Goal: Information Seeking & Learning: Learn about a topic

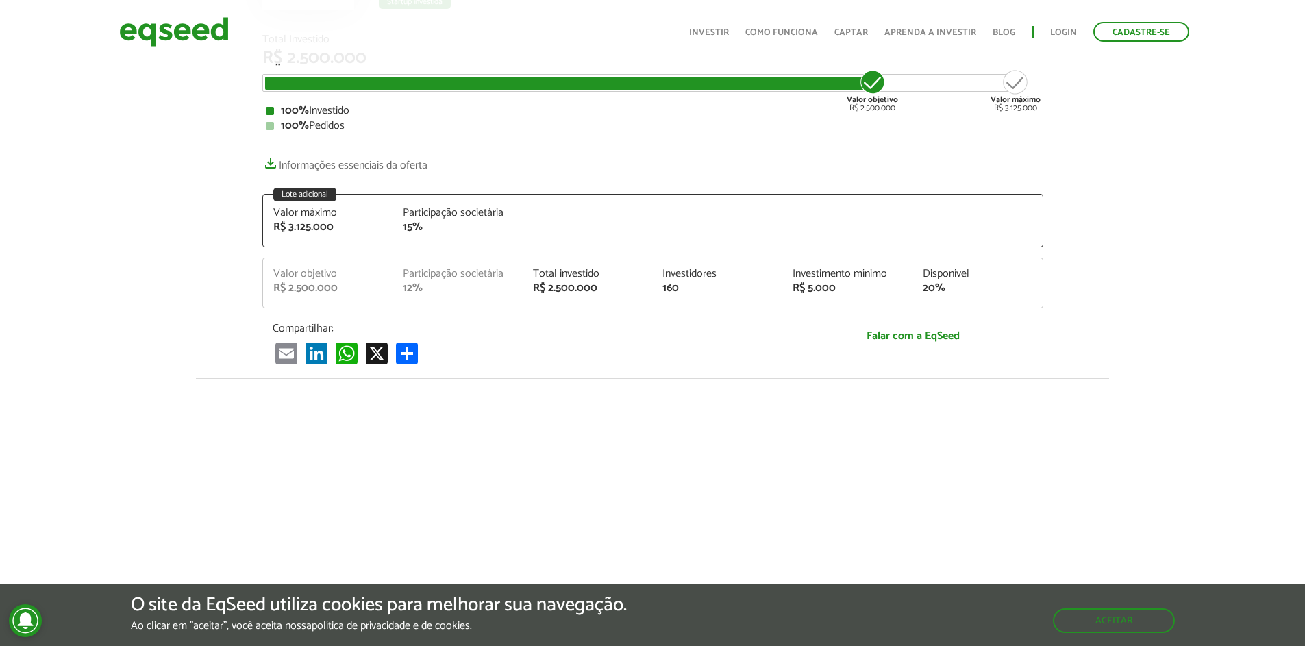
scroll to position [204, 0]
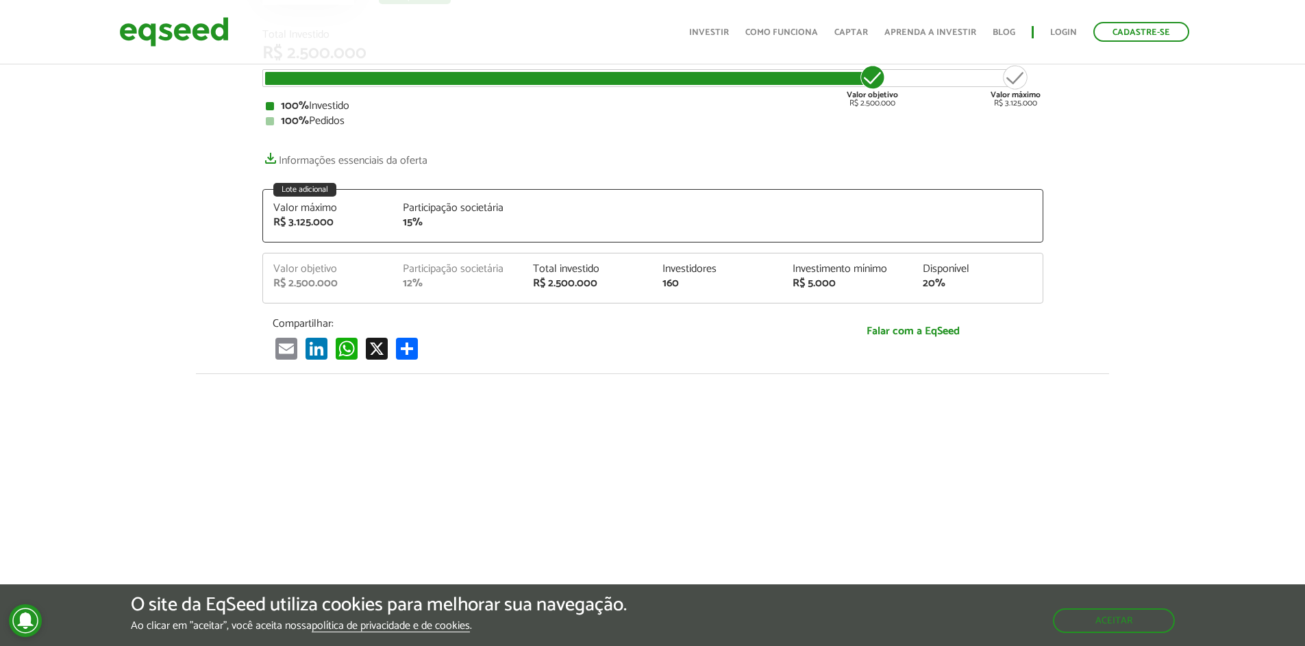
click at [526, 264] on div "Total investido R$ 2.500.000" at bounding box center [588, 276] width 130 height 25
click at [606, 210] on div "Valor máximo R$ 3.125.000 Participação societária 15%" at bounding box center [653, 222] width 780 height 39
click at [613, 269] on div "Total investido" at bounding box center [588, 269] width 110 height 11
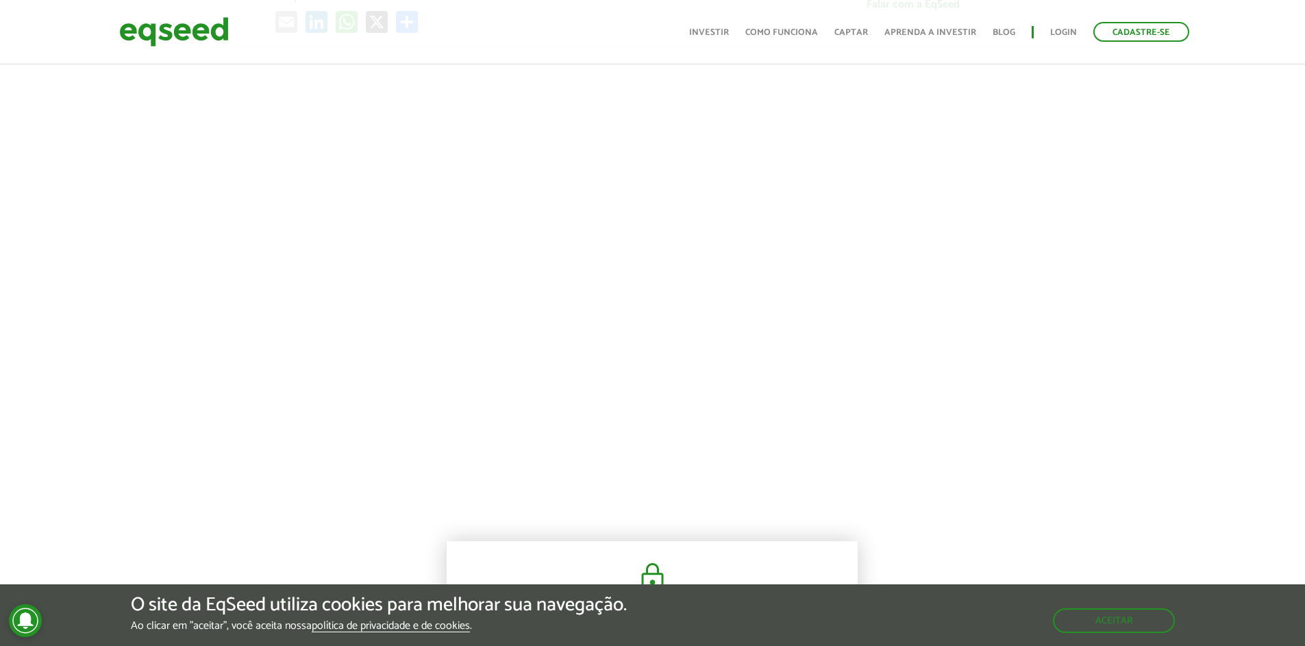
scroll to position [534, 0]
click at [1093, 637] on div "O site da EqSeed utiliza cookies para melhorar sua navegação. Ao clicar em "ace…" at bounding box center [652, 615] width 1305 height 62
click at [1100, 623] on button "Aceitar" at bounding box center [1115, 620] width 119 height 22
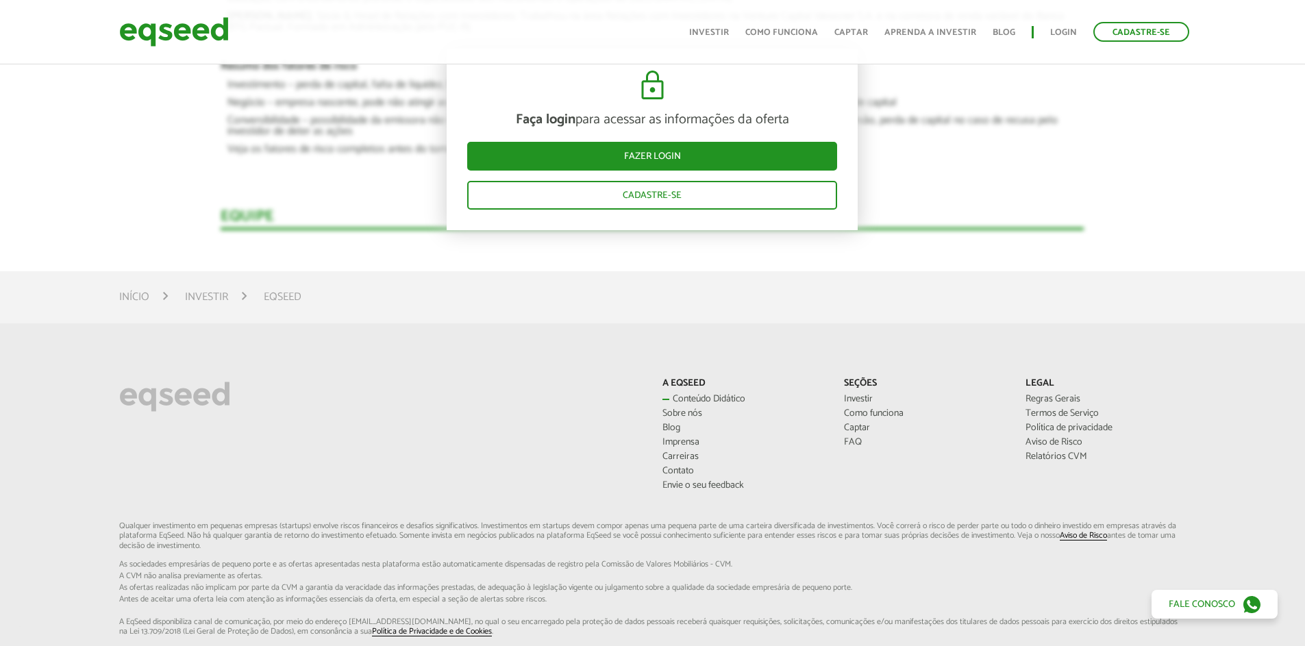
scroll to position [2136, 0]
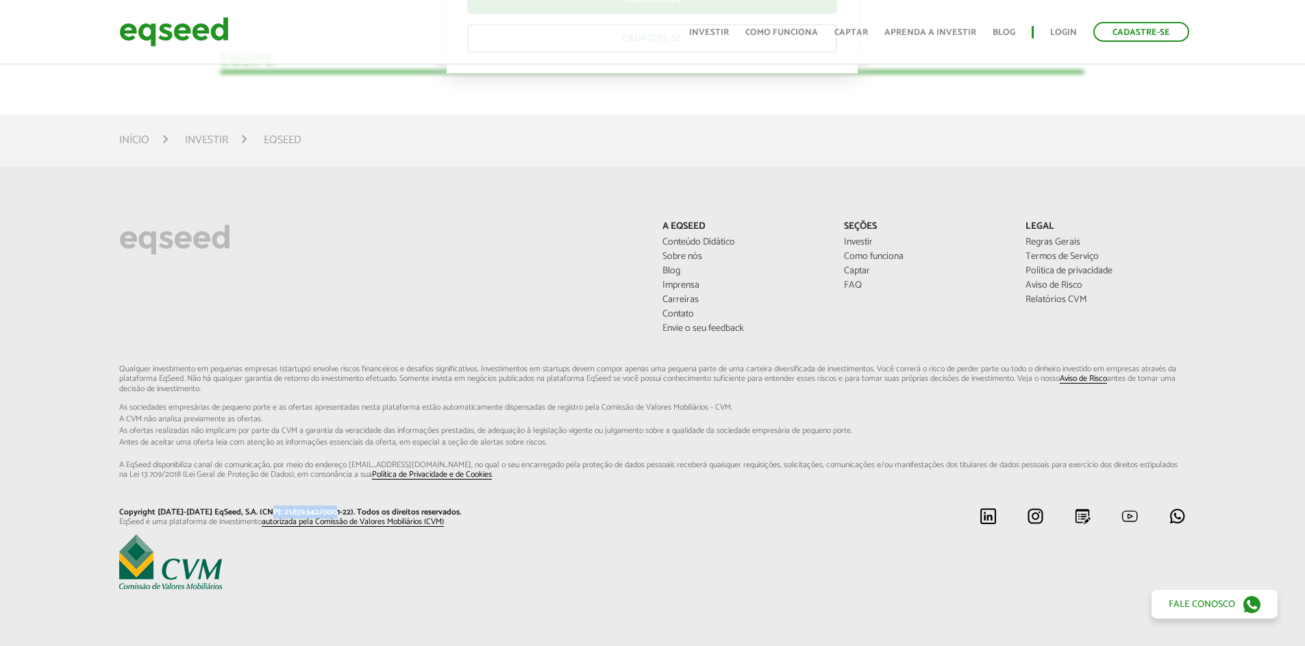
drag, startPoint x: 264, startPoint y: 513, endPoint x: 377, endPoint y: 554, distance: 120.3
click at [332, 510] on p "Copyright [DATE]-[DATE] EqSeed, S.A. (CNPJ: 21.839.542/0001-22). Todos os direi…" at bounding box center [380, 513] width 523 height 10
copy p "21.839.542/0001-22"
